Goal: Task Accomplishment & Management: Manage account settings

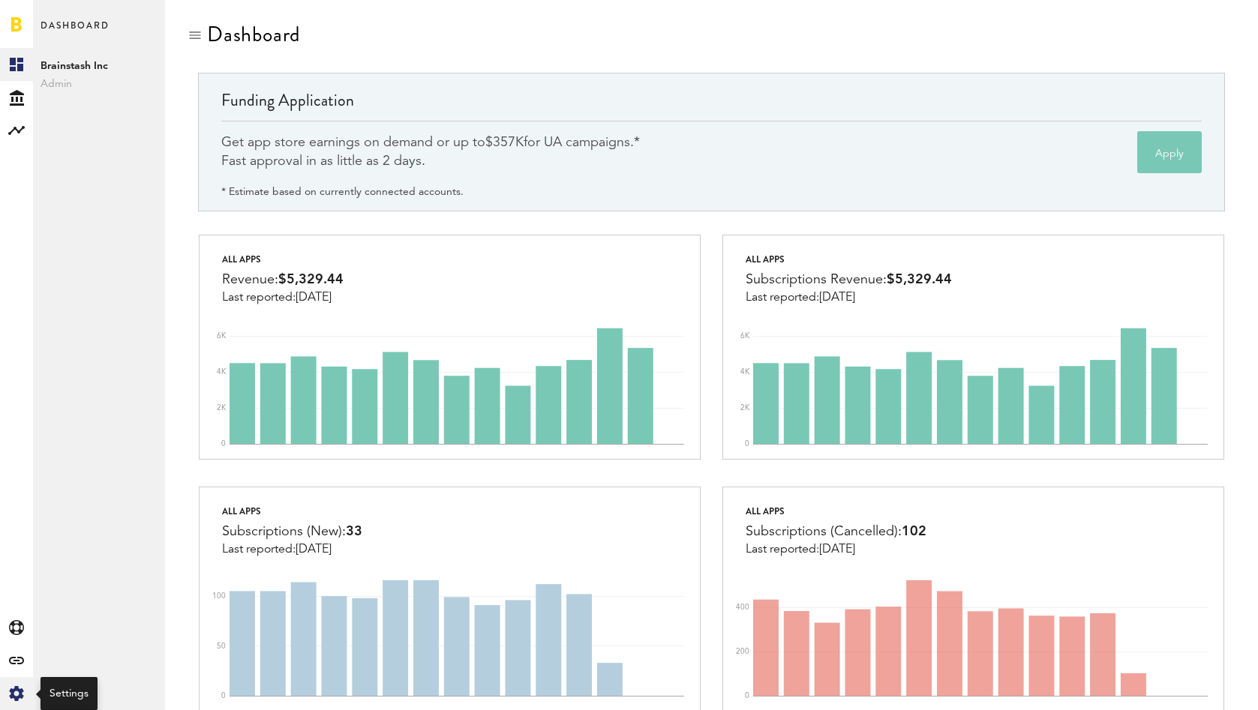
click at [21, 683] on div "Created with Sketch." at bounding box center [16, 693] width 33 height 33
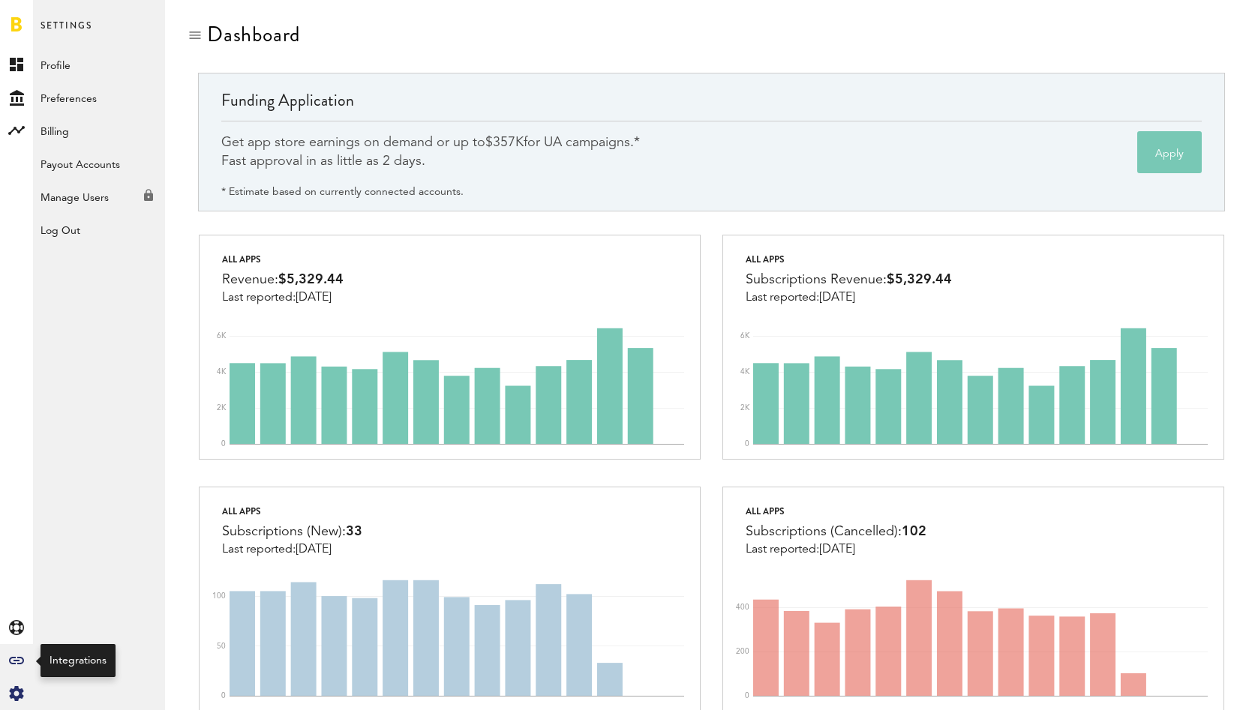
click at [17, 662] on icon "Created with Sketch." at bounding box center [16, 661] width 15 height 8
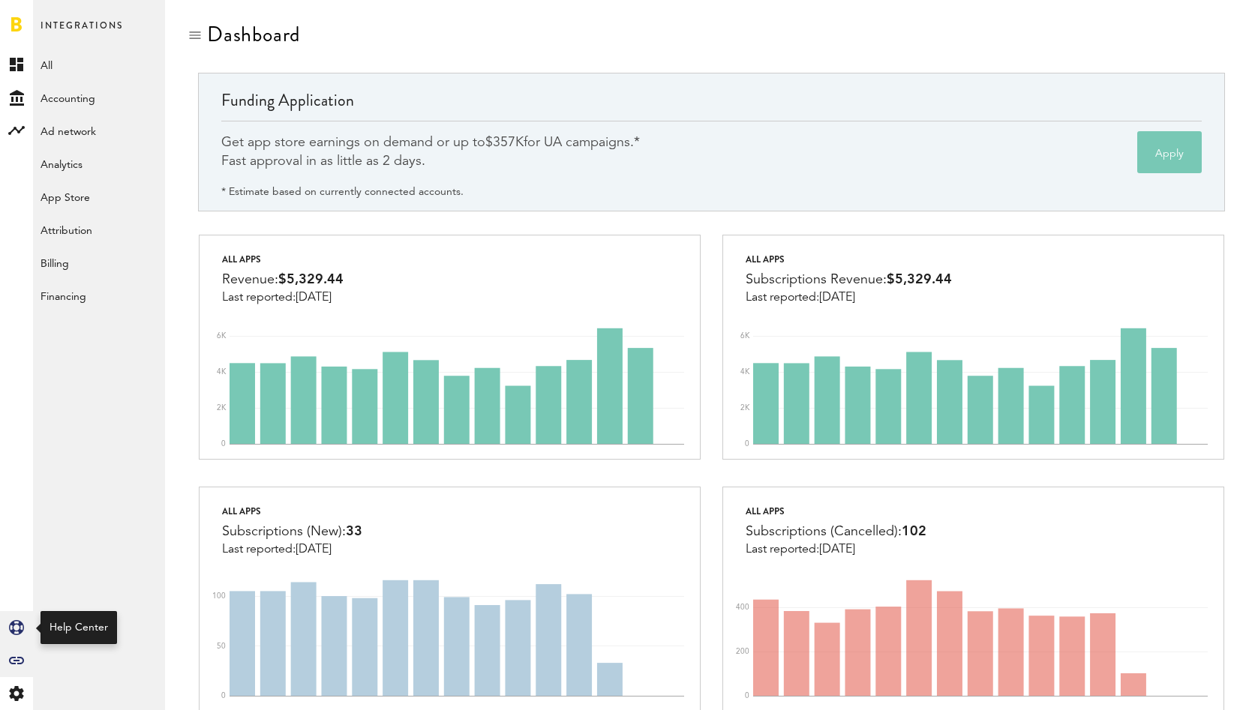
click at [18, 618] on link "Created with Sketch." at bounding box center [16, 627] width 33 height 33
click at [17, 692] on icon "Created with Sketch." at bounding box center [16, 693] width 15 height 15
click at [103, 203] on div "Manage Users Created with Sketch." at bounding box center [99, 193] width 132 height 27
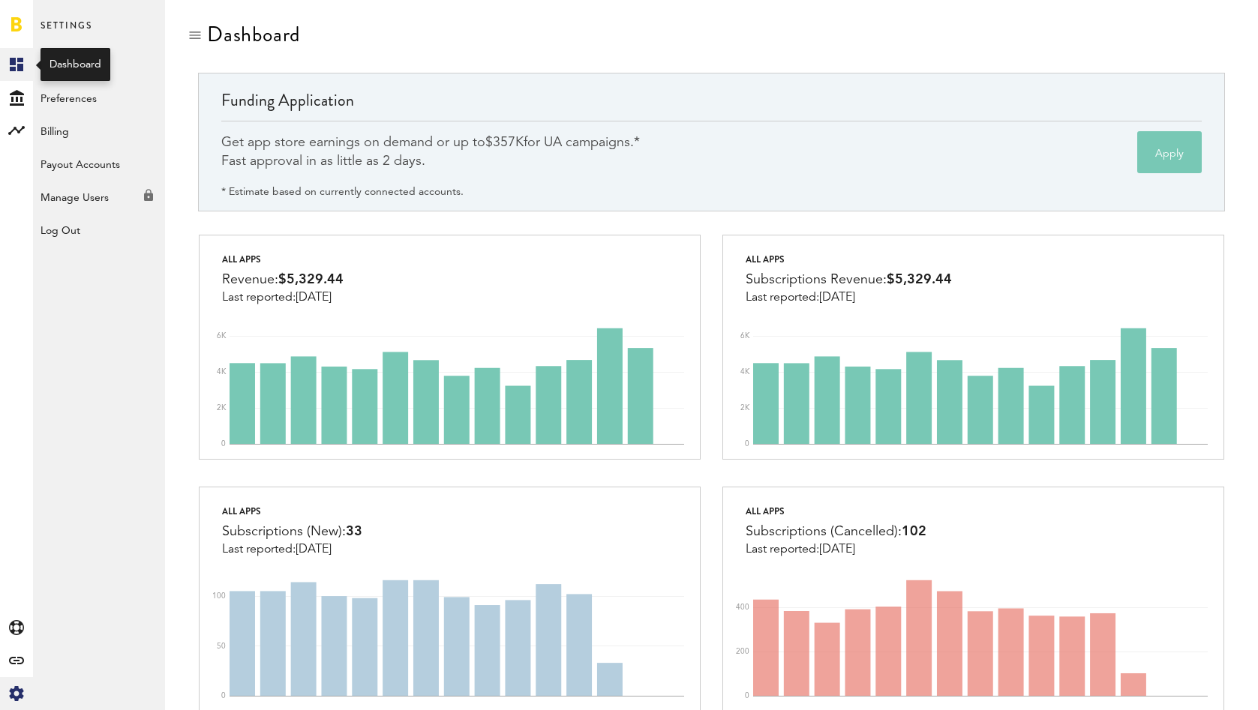
click at [17, 65] on rect at bounding box center [17, 65] width 18 height 18
click at [59, 81] on span "Admin" at bounding box center [99, 84] width 117 height 18
click at [23, 100] on icon "Created with Sketch." at bounding box center [17, 98] width 14 height 16
click at [65, 74] on link "Overview" at bounding box center [99, 64] width 132 height 33
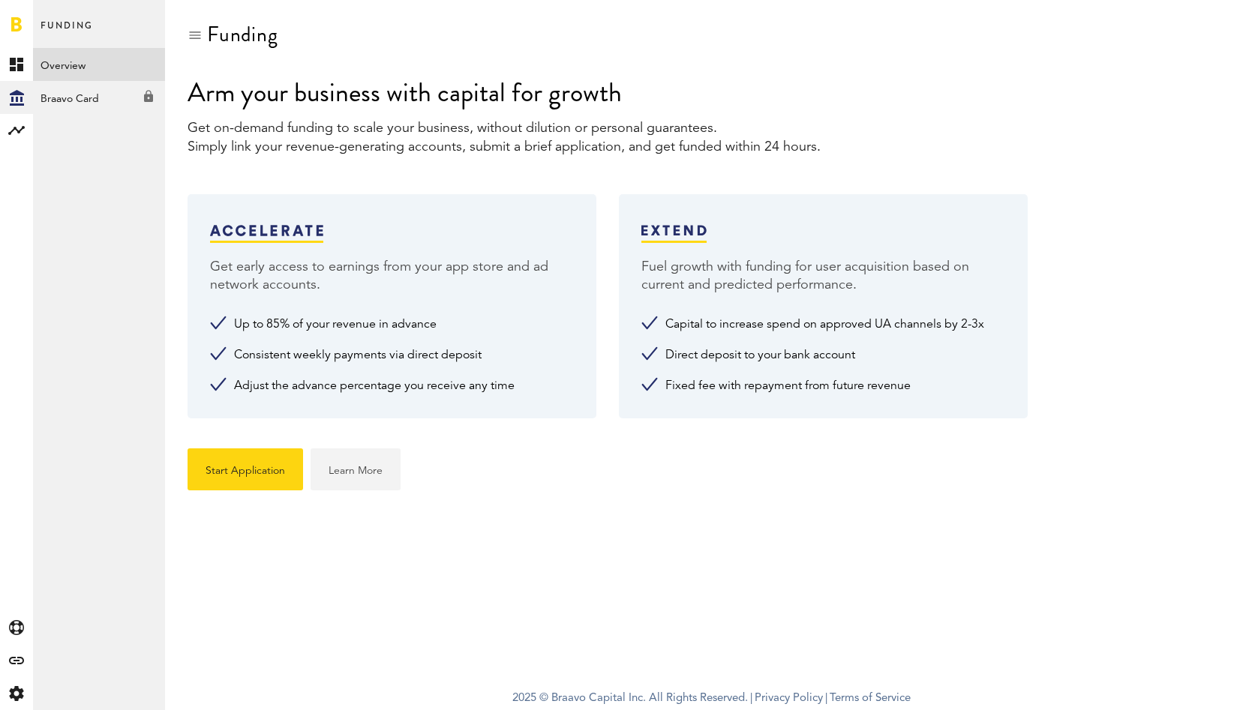
click at [360, 472] on link "Learn More" at bounding box center [356, 470] width 90 height 42
click at [95, 99] on div "Braavo Card Created with Sketch." at bounding box center [99, 94] width 132 height 27
click at [23, 70] on icon at bounding box center [17, 65] width 14 height 14
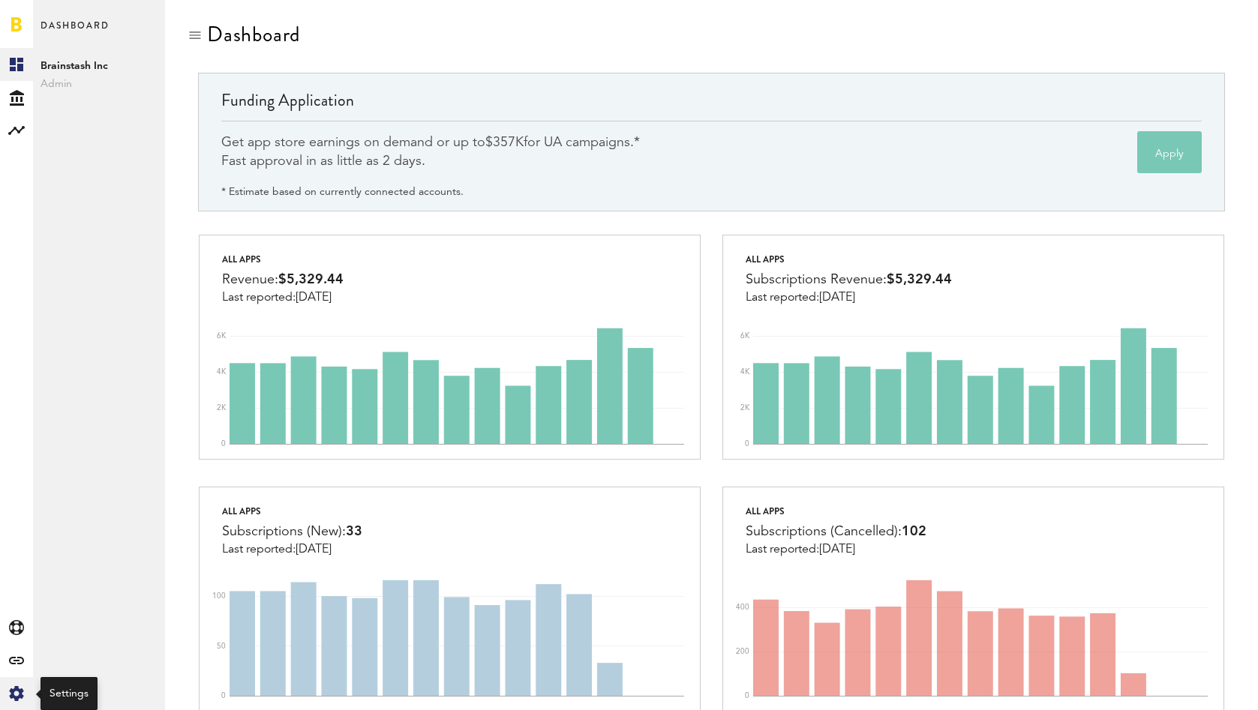
click at [20, 697] on icon at bounding box center [16, 693] width 14 height 15
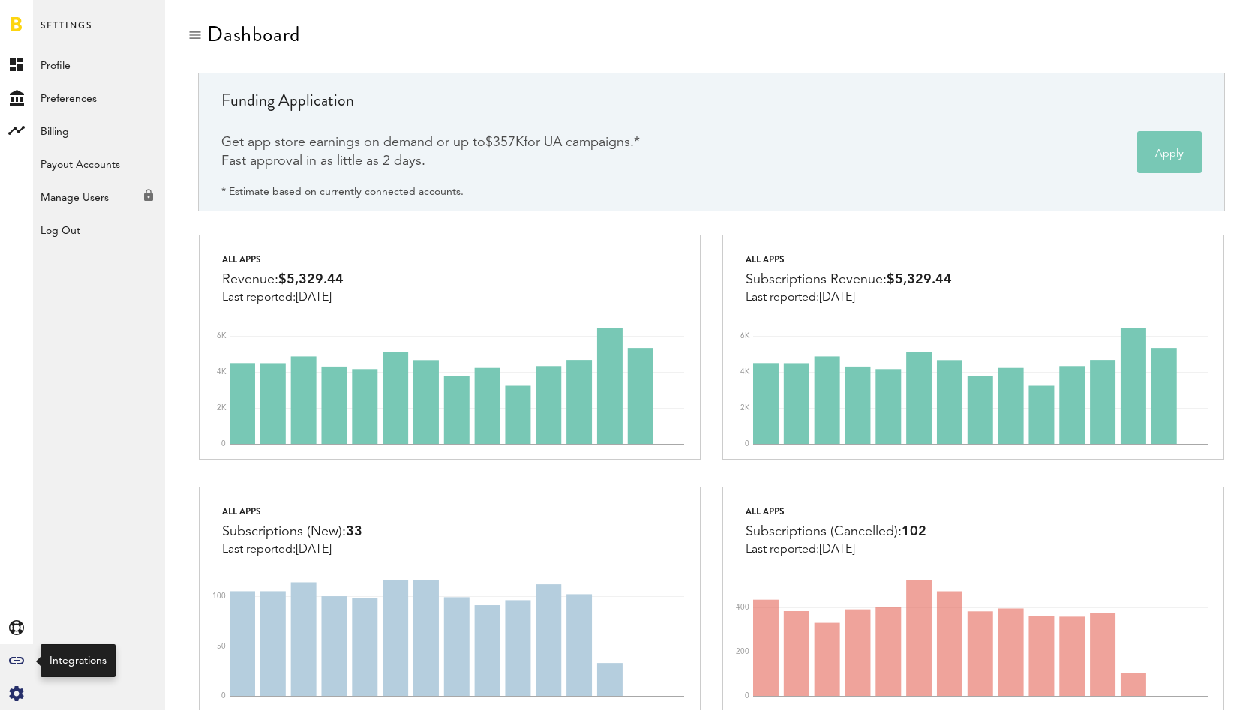
click at [14, 659] on icon "Created with Sketch." at bounding box center [16, 661] width 15 height 8
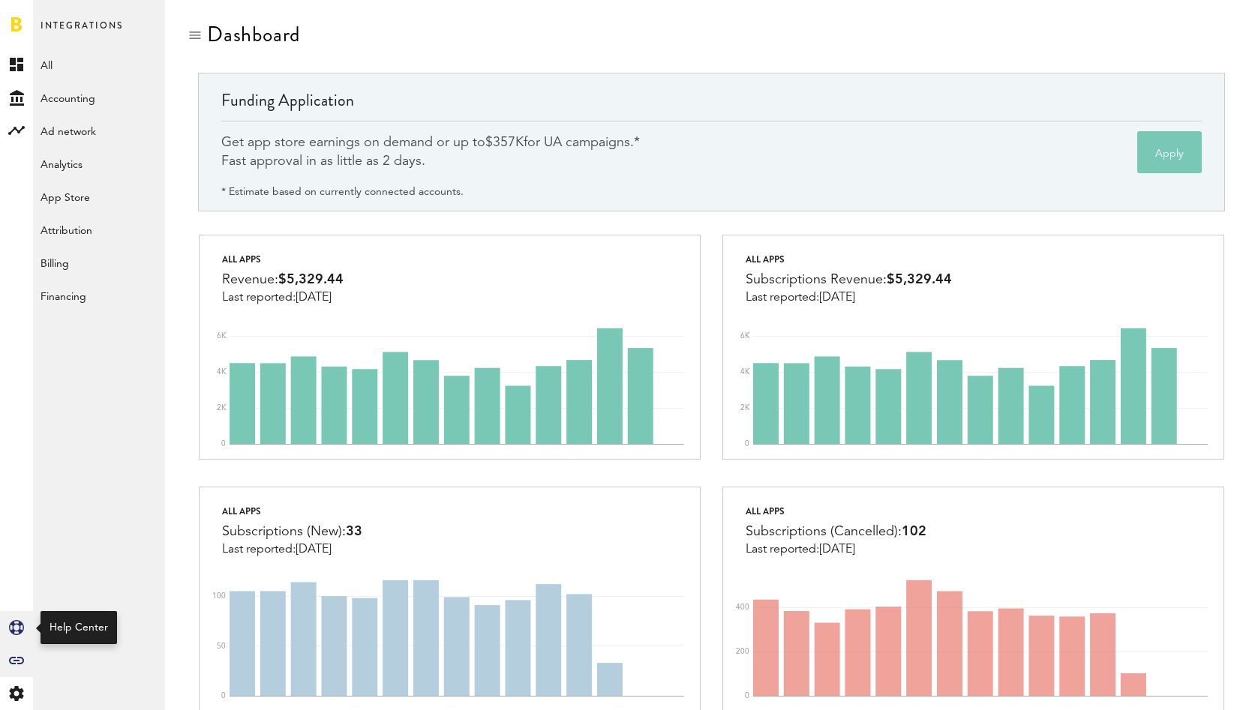
click at [15, 638] on link "Created with Sketch." at bounding box center [16, 627] width 33 height 33
click at [19, 62] on icon at bounding box center [17, 65] width 14 height 14
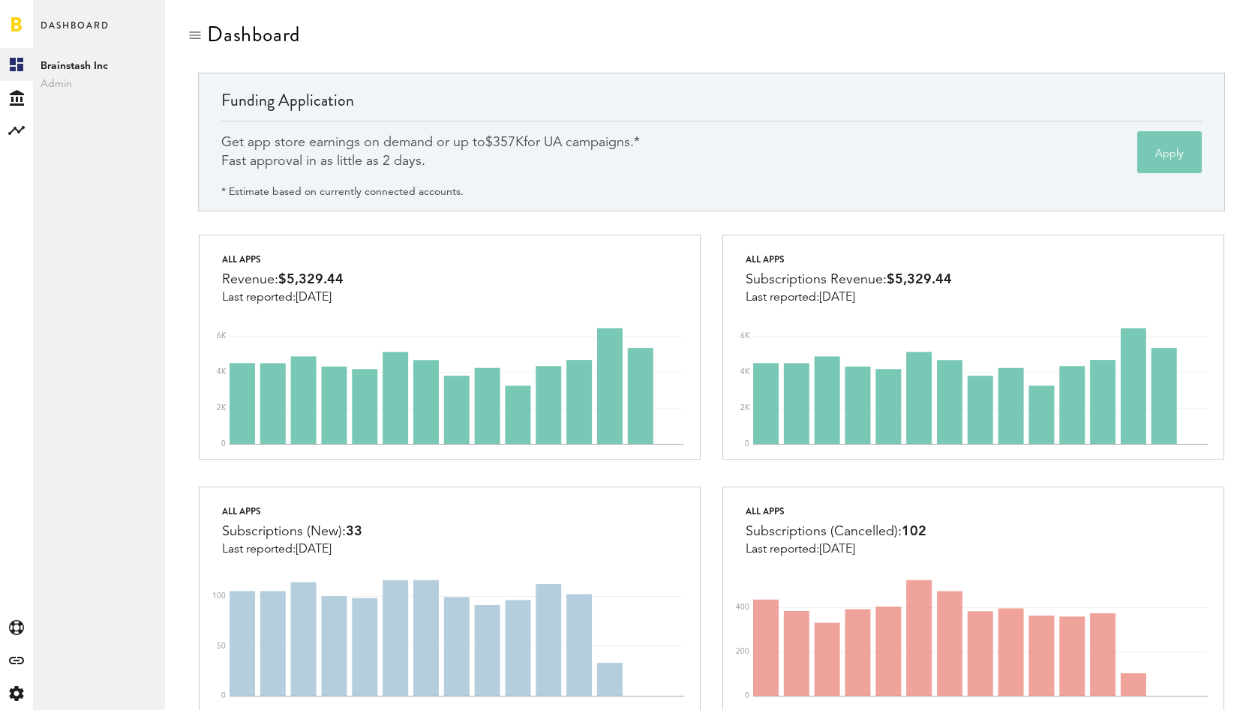
click at [11, 24] on link at bounding box center [16, 24] width 11 height 15
click at [16, 621] on icon "Created with Sketch." at bounding box center [16, 627] width 15 height 15
click at [15, 29] on link at bounding box center [16, 24] width 11 height 15
click at [20, 698] on icon "Created with Sketch." at bounding box center [16, 693] width 15 height 15
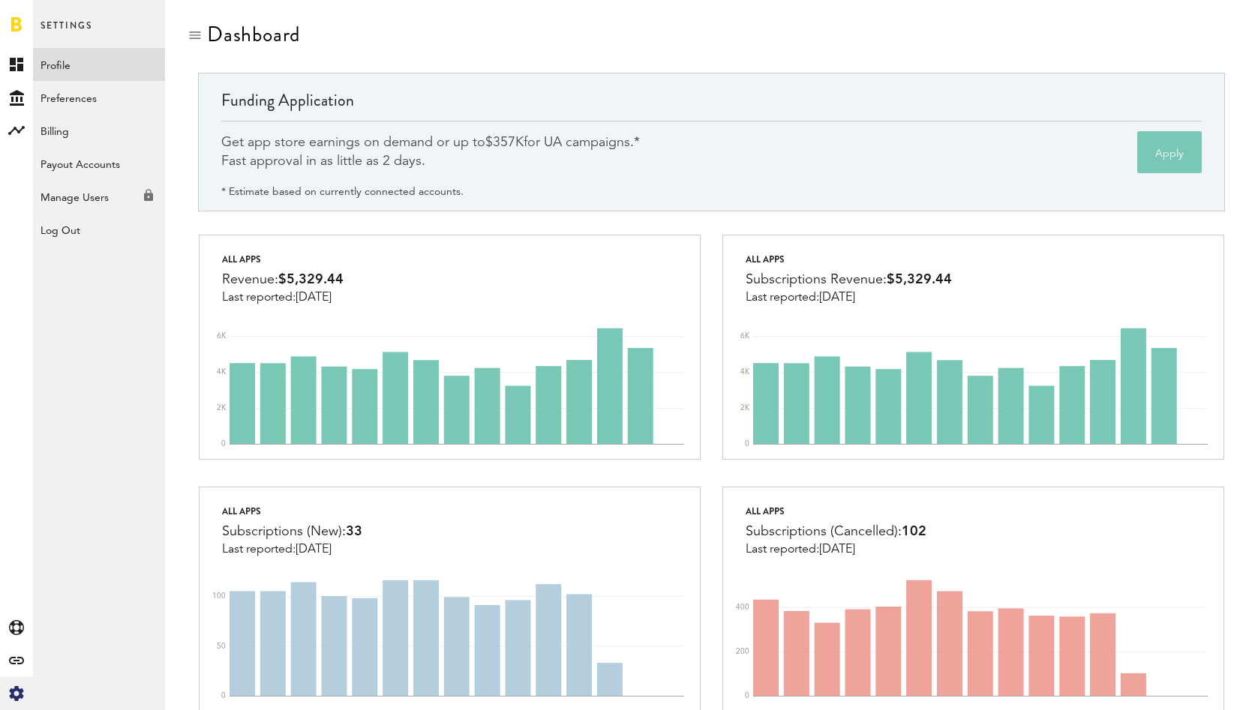
click at [89, 64] on link "Profile" at bounding box center [99, 64] width 132 height 33
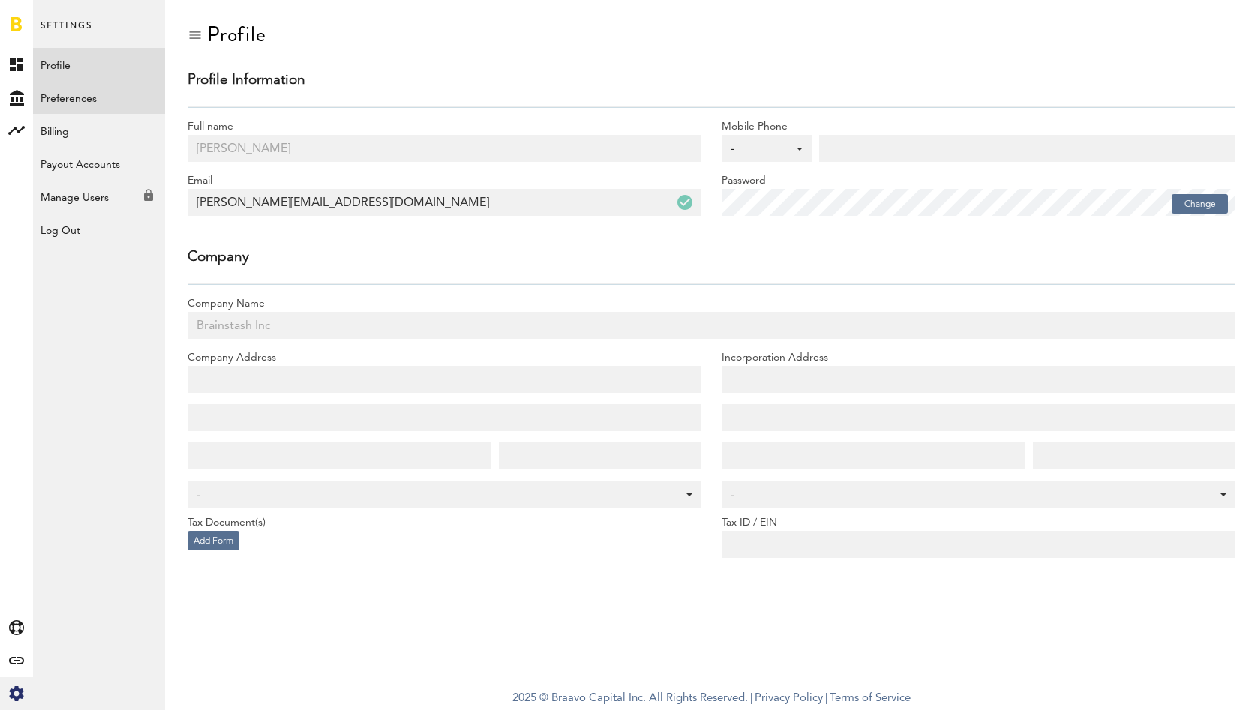
click at [81, 106] on link "Preferences" at bounding box center [99, 97] width 132 height 33
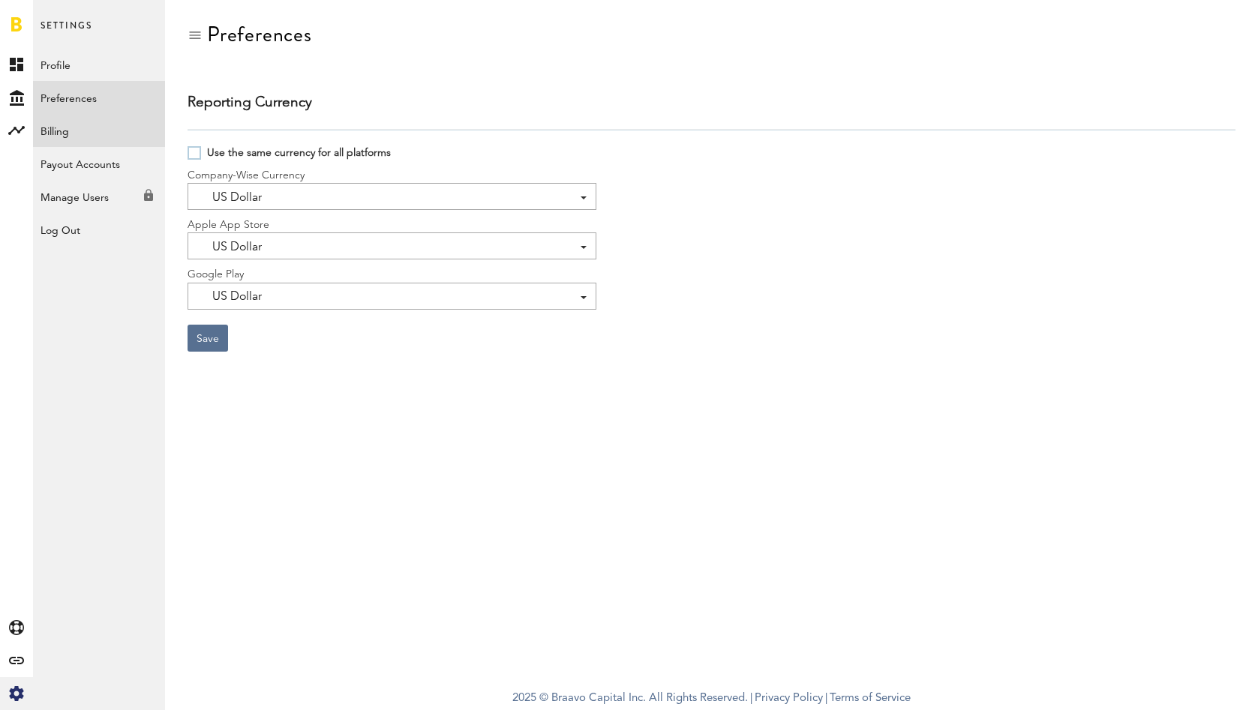
click at [117, 141] on link "Billing" at bounding box center [99, 130] width 132 height 33
